Goal: Task Accomplishment & Management: Use online tool/utility

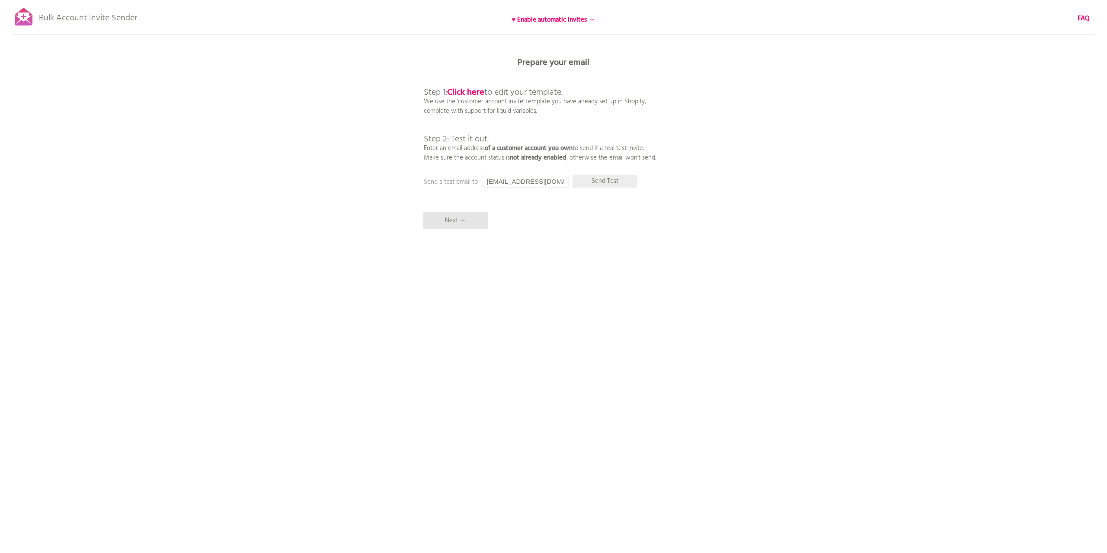
click at [604, 181] on p "Send Test" at bounding box center [604, 181] width 65 height 13
drag, startPoint x: 505, startPoint y: 181, endPoint x: 707, endPoint y: 210, distance: 203.9
click at [569, 188] on input "[EMAIL_ADDRESS][DOMAIN_NAME]" at bounding box center [525, 181] width 86 height 13
click at [505, 185] on input "[EMAIL_ADDRESS][DOMAIN_NAME]" at bounding box center [525, 181] width 86 height 13
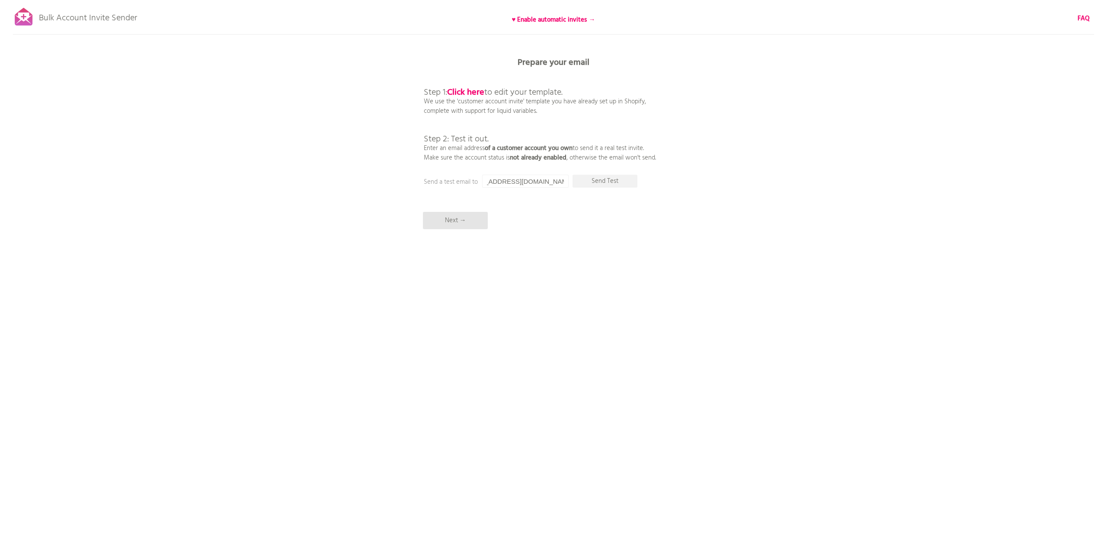
scroll to position [0, 0]
drag, startPoint x: 524, startPoint y: 180, endPoint x: 358, endPoint y: 172, distance: 166.7
click at [482, 175] on input "[EMAIL_ADDRESS][DOMAIN_NAME]" at bounding box center [525, 181] width 86 height 13
click at [499, 179] on input "[EMAIL_ADDRESS][DOMAIN_NAME]" at bounding box center [525, 181] width 86 height 13
drag, startPoint x: 493, startPoint y: 181, endPoint x: 460, endPoint y: 180, distance: 32.9
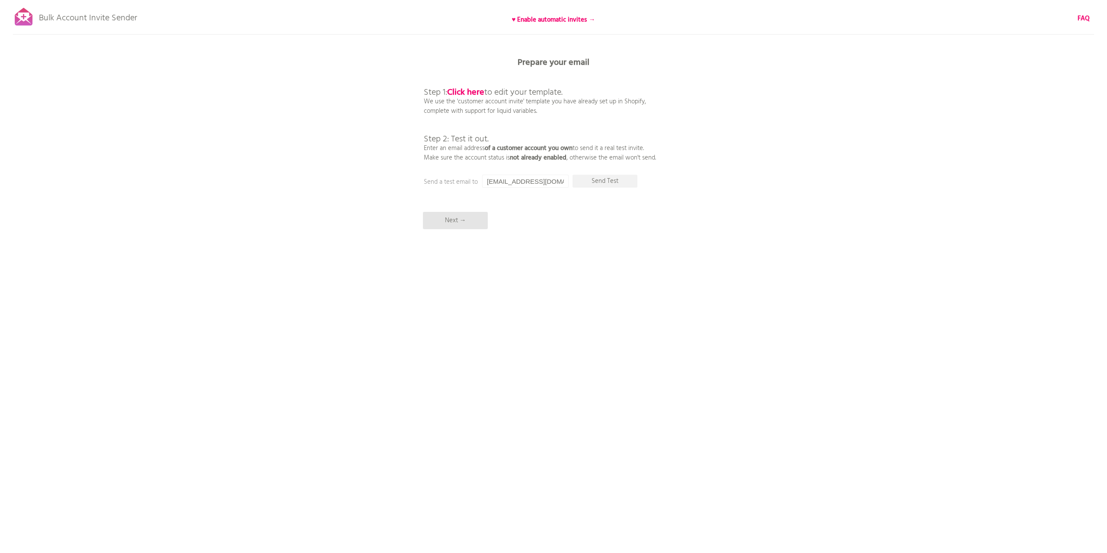
click at [482, 179] on input "[EMAIL_ADDRESS][DOMAIN_NAME]" at bounding box center [525, 181] width 86 height 13
type input "[PERSON_NAME][EMAIL_ADDRESS][DOMAIN_NAME]"
click at [608, 184] on p "Send Test" at bounding box center [604, 181] width 65 height 13
click at [471, 223] on p "Next →" at bounding box center [455, 220] width 65 height 17
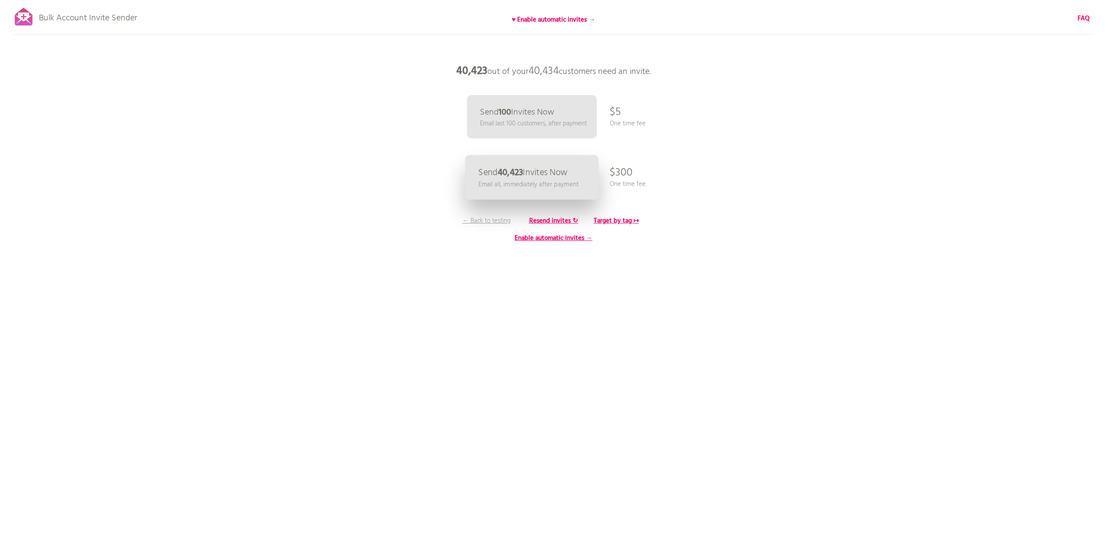
click at [550, 175] on p "Send 40,423 Invites Now" at bounding box center [522, 172] width 89 height 9
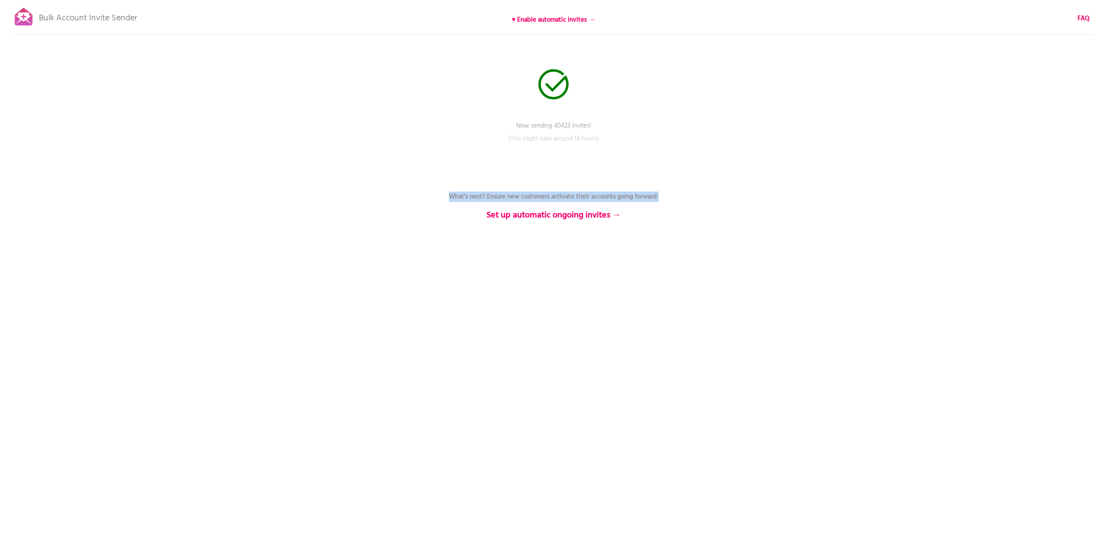
drag, startPoint x: 448, startPoint y: 197, endPoint x: 664, endPoint y: 200, distance: 215.3
click at [664, 200] on p "What's next? Ensure new customers activate their accounts going forward: Set up…" at bounding box center [553, 196] width 259 height 47
copy b "What's next? Ensure new customers activate their accounts going forward:"
click at [560, 215] on b "Set up automatic ongoing invites →" at bounding box center [553, 215] width 134 height 14
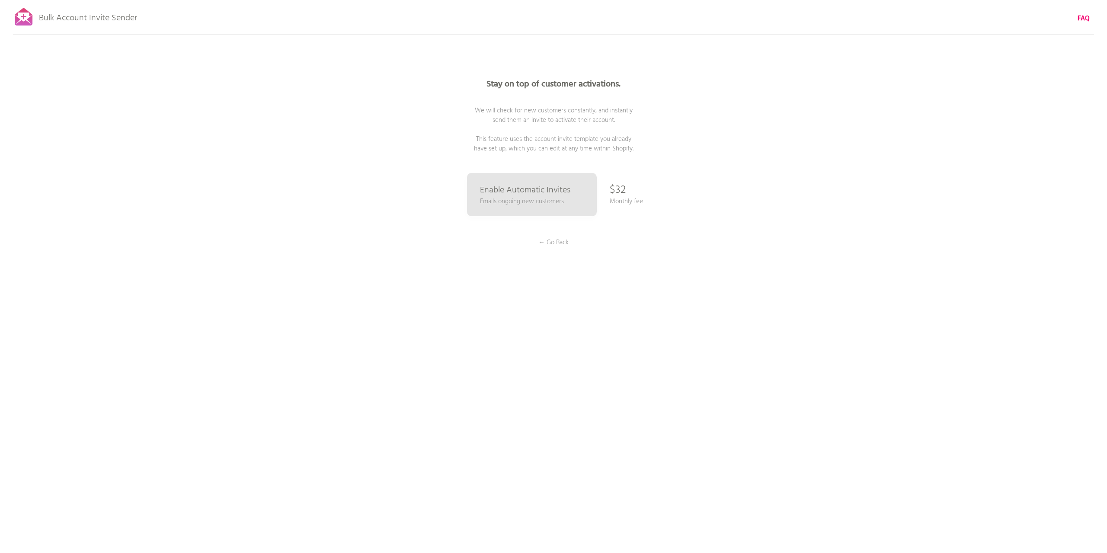
drag, startPoint x: 636, startPoint y: 149, endPoint x: 519, endPoint y: 145, distance: 116.8
click at [519, 145] on p "Stay on top of customer activations. We will check for new customers constantly…" at bounding box center [553, 116] width 259 height 73
click at [519, 145] on span "We will check for new customers constantly, and instantly send them an invite t…" at bounding box center [554, 129] width 160 height 48
drag, startPoint x: 571, startPoint y: 112, endPoint x: 625, endPoint y: 111, distance: 54.0
click at [619, 111] on span "We will check for new customers constantly, and instantly send them an invite t…" at bounding box center [554, 129] width 160 height 48
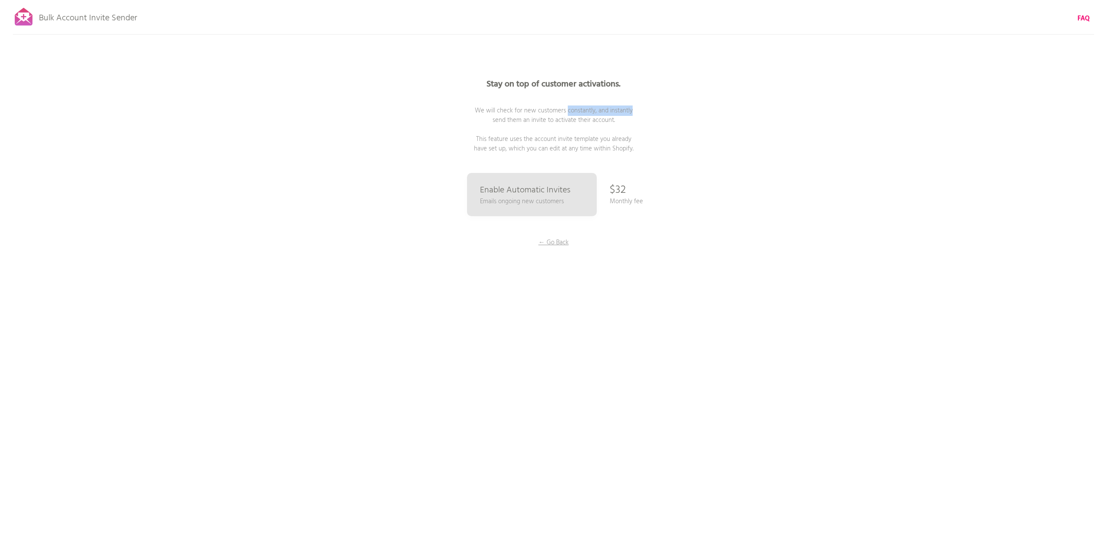
click at [627, 111] on span "We will check for new customers constantly, and instantly send them an invite t…" at bounding box center [554, 129] width 160 height 48
drag, startPoint x: 629, startPoint y: 112, endPoint x: 633, endPoint y: 111, distance: 4.8
click at [629, 112] on span "We will check for new customers constantly, and instantly send them an invite t…" at bounding box center [554, 129] width 160 height 48
click at [580, 121] on span "We will check for new customers constantly, and instantly send them an invite t…" at bounding box center [554, 129] width 160 height 48
click at [559, 242] on p "← Go Back" at bounding box center [553, 243] width 65 height 10
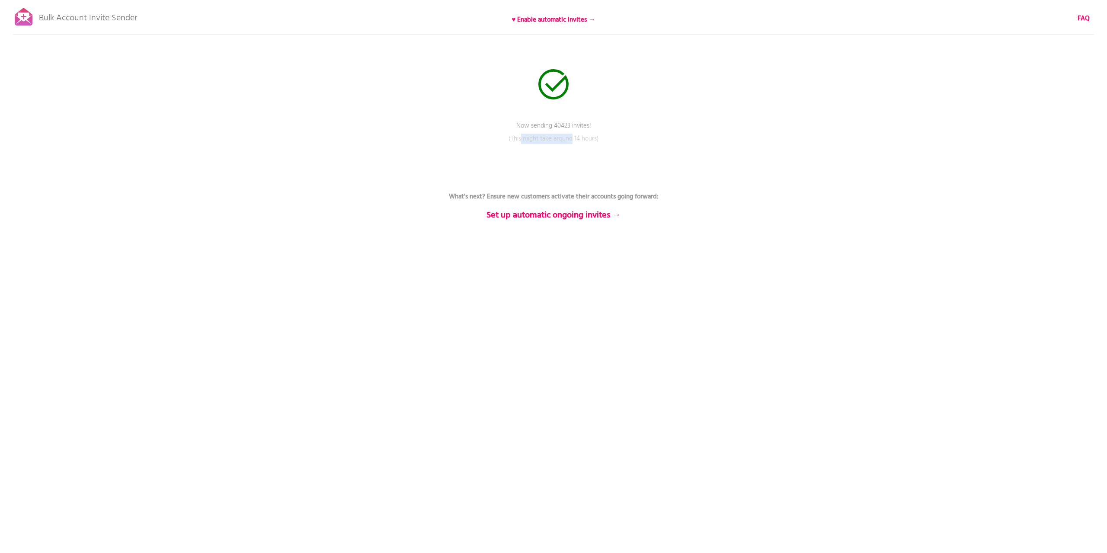
drag, startPoint x: 573, startPoint y: 140, endPoint x: 527, endPoint y: 138, distance: 46.3
click at [521, 140] on p "(This might take around 14 hours)" at bounding box center [553, 145] width 259 height 22
click at [531, 137] on p "(This might take around 14 hours)" at bounding box center [553, 145] width 259 height 22
click at [599, 144] on p "(This might take around 14 hours)" at bounding box center [553, 145] width 259 height 22
drag, startPoint x: 536, startPoint y: 127, endPoint x: 601, endPoint y: 130, distance: 65.4
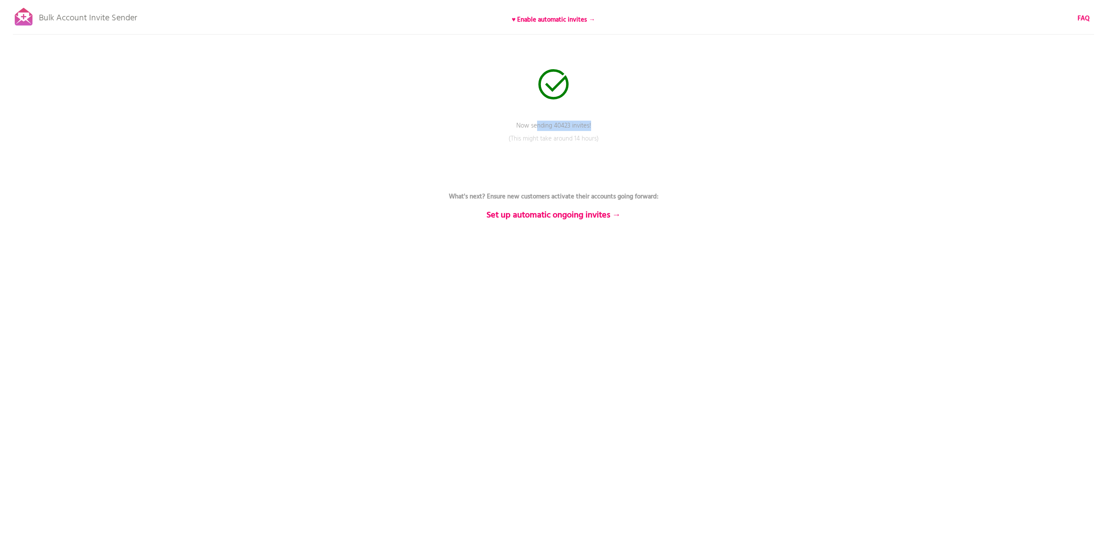
click at [601, 130] on p "Now sending 40423 invites!" at bounding box center [553, 132] width 259 height 22
drag, startPoint x: 591, startPoint y: 125, endPoint x: 513, endPoint y: 127, distance: 77.4
click at [513, 127] on p "Now sending 40423 invites!" at bounding box center [553, 132] width 259 height 22
drag, startPoint x: 511, startPoint y: 137, endPoint x: 596, endPoint y: 142, distance: 85.7
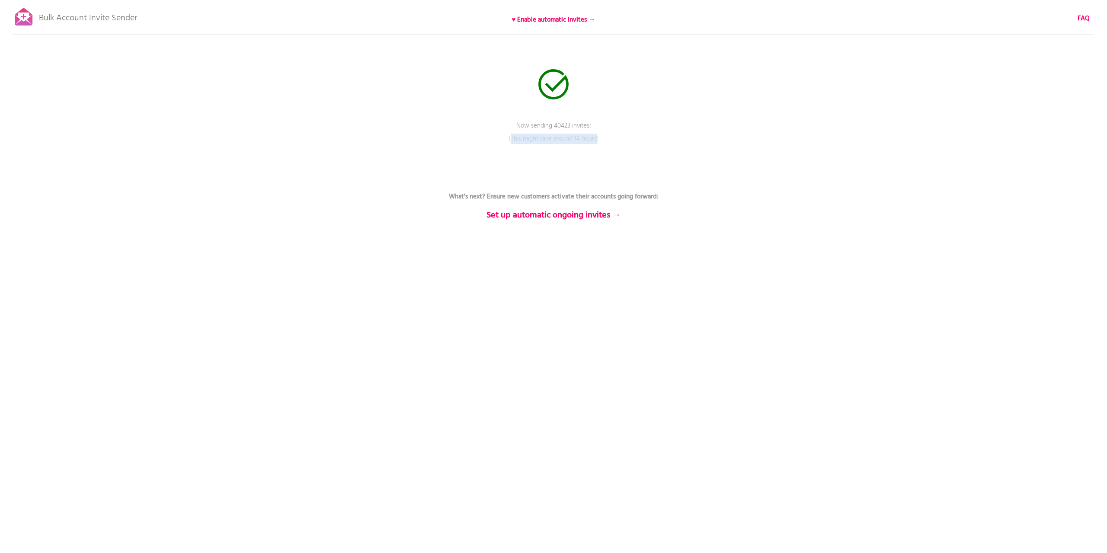
click at [596, 142] on p "(This might take around 14 hours)" at bounding box center [553, 145] width 259 height 22
click at [575, 149] on p "(This might take around 14 hours)" at bounding box center [553, 145] width 259 height 22
drag, startPoint x: 636, startPoint y: 130, endPoint x: 627, endPoint y: 127, distance: 9.7
click at [635, 130] on p "Now sending 40423 invites!" at bounding box center [553, 132] width 259 height 22
drag, startPoint x: 590, startPoint y: 125, endPoint x: 524, endPoint y: 124, distance: 66.6
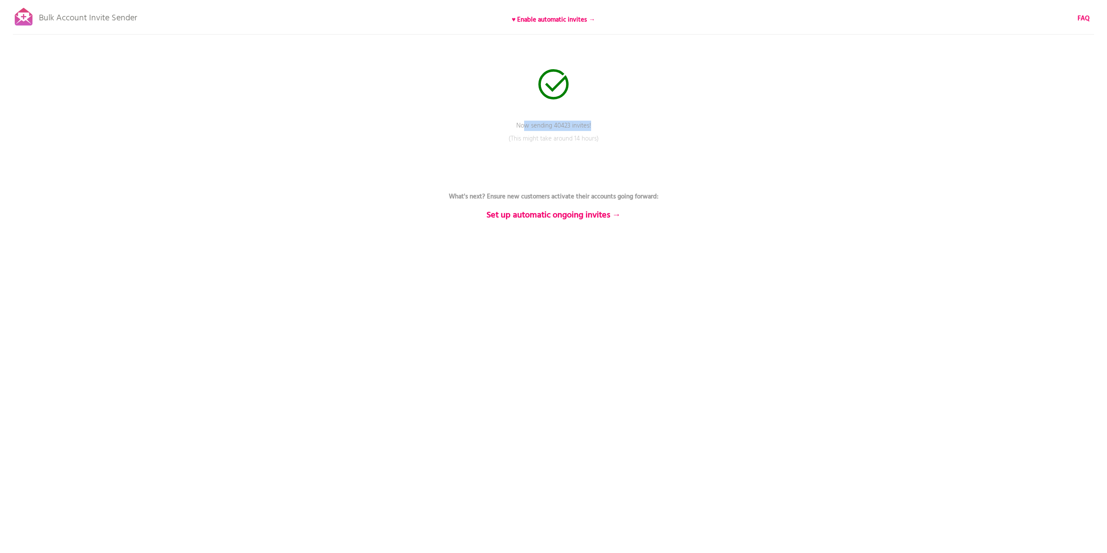
click at [524, 124] on p "Now sending 40423 invites!" at bounding box center [553, 132] width 259 height 22
drag, startPoint x: 517, startPoint y: 126, endPoint x: 591, endPoint y: 124, distance: 74.4
click at [591, 124] on p "Now sending 40423 invites!" at bounding box center [553, 132] width 259 height 22
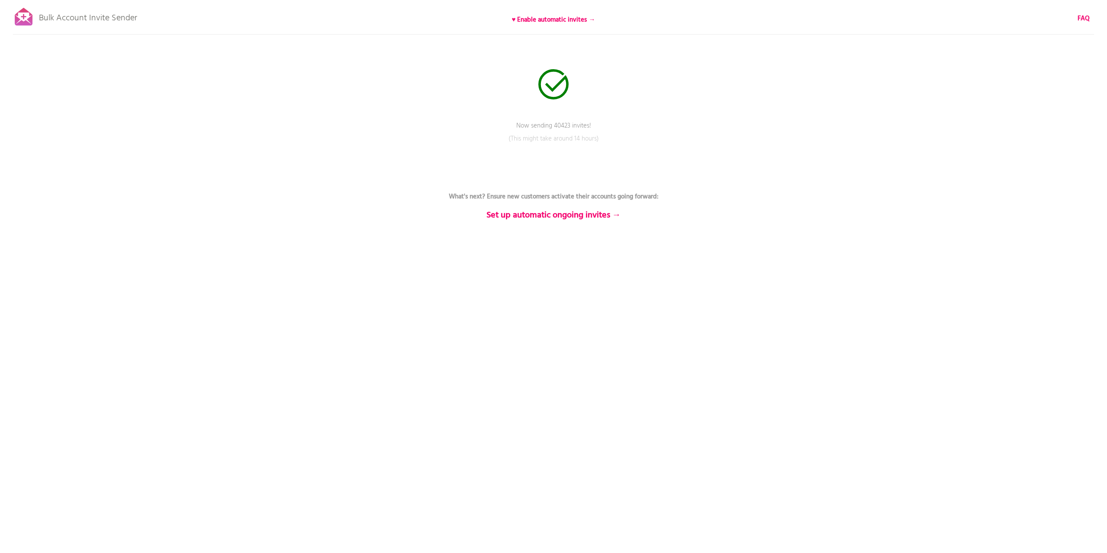
click at [23, 17] on div at bounding box center [24, 17] width 22 height 22
